Goal: Go to known website: Go to known website

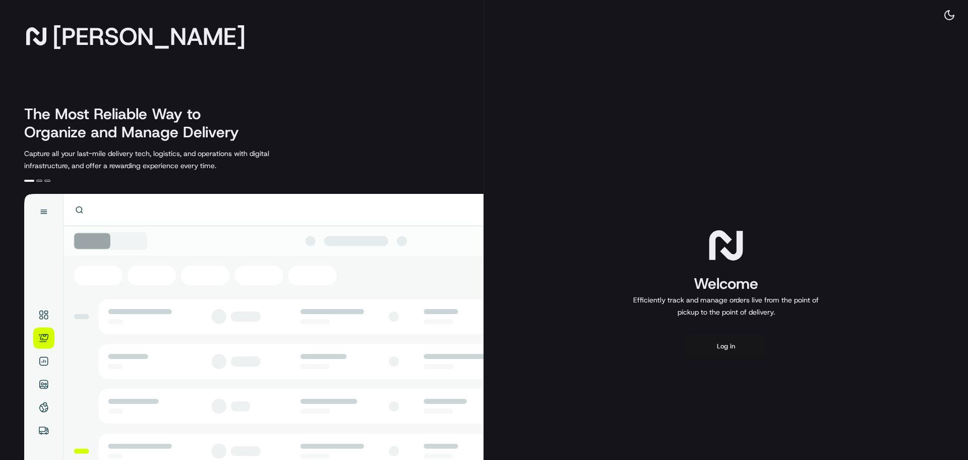
click at [704, 344] on button "Log in" at bounding box center [726, 346] width 81 height 24
